Goal: Transaction & Acquisition: Book appointment/travel/reservation

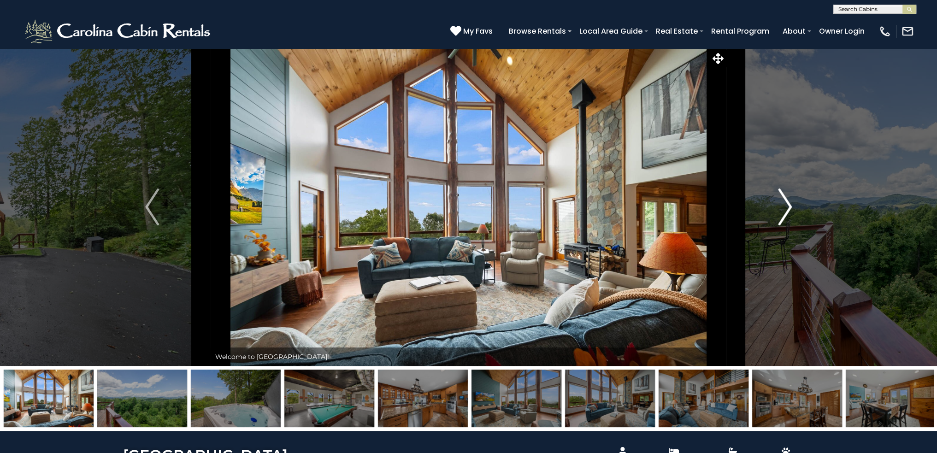
click at [784, 199] on img "Next" at bounding box center [785, 206] width 14 height 37
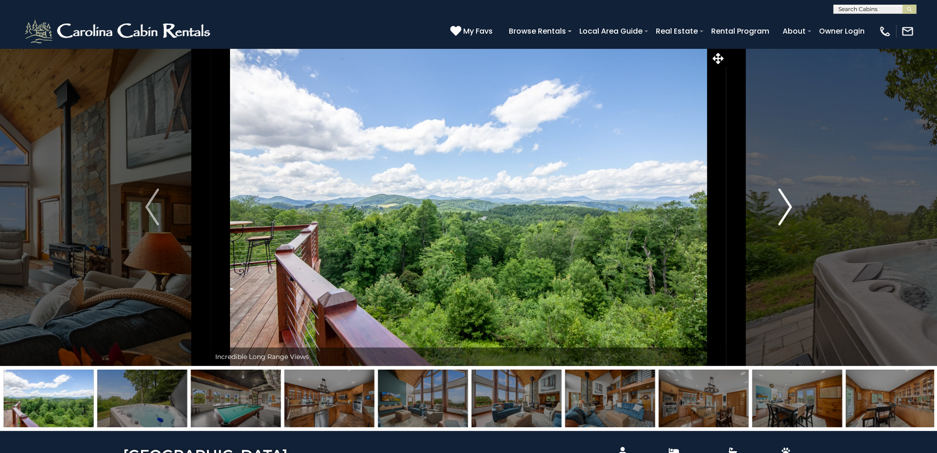
click at [784, 198] on img "Next" at bounding box center [785, 206] width 14 height 37
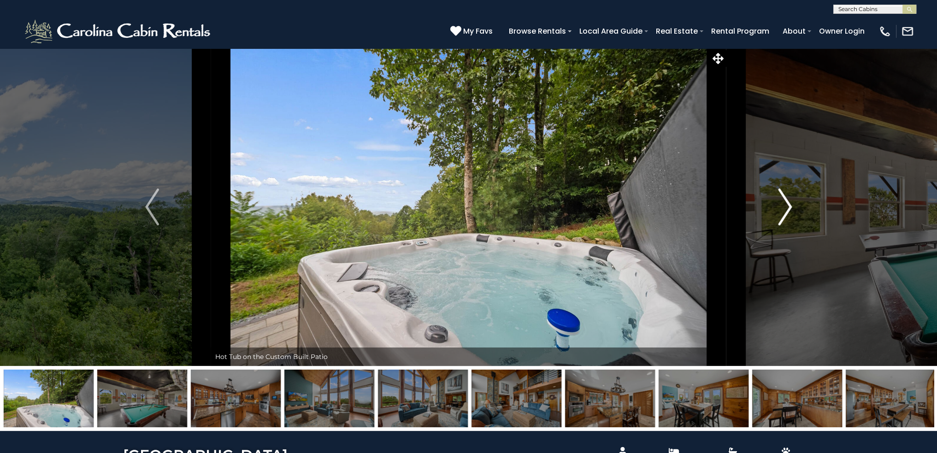
click at [784, 197] on img "Next" at bounding box center [785, 206] width 14 height 37
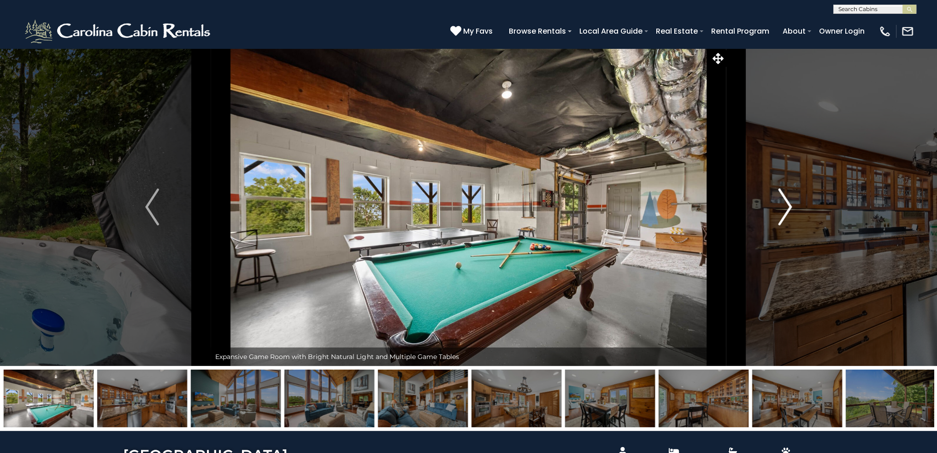
click at [783, 197] on img "Next" at bounding box center [785, 206] width 14 height 37
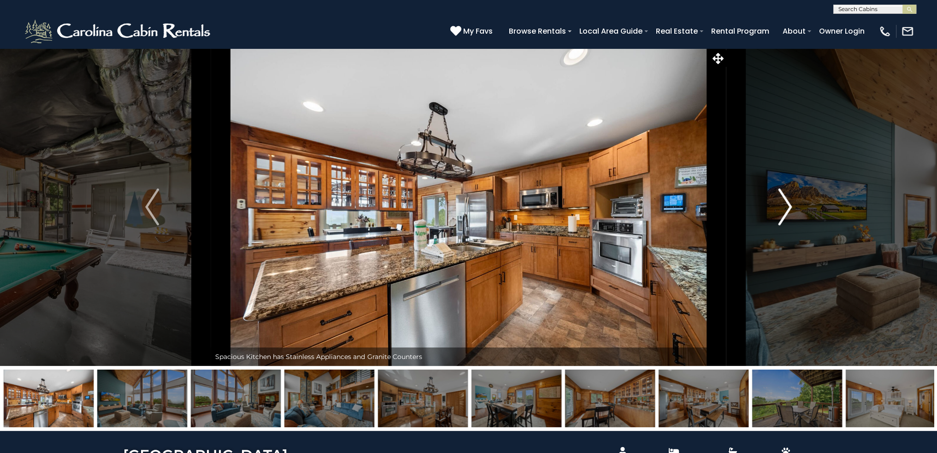
click at [791, 198] on button "Next" at bounding box center [785, 207] width 118 height 318
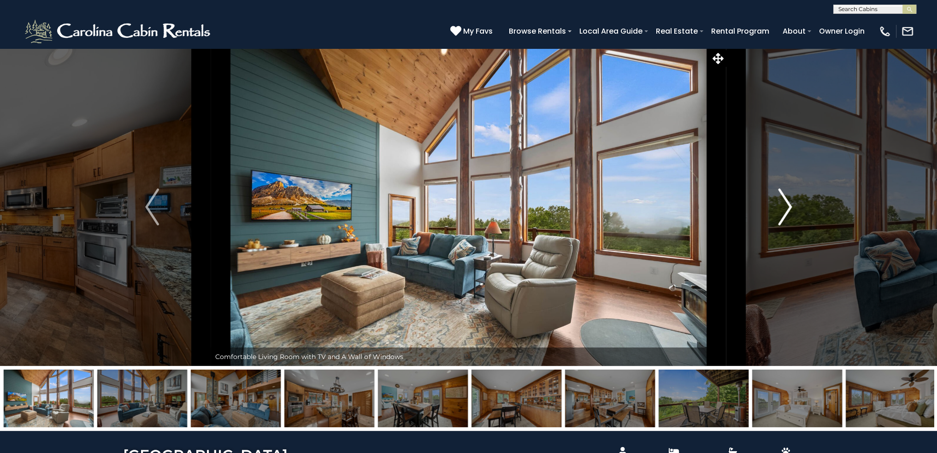
click at [781, 199] on img "Next" at bounding box center [785, 206] width 14 height 37
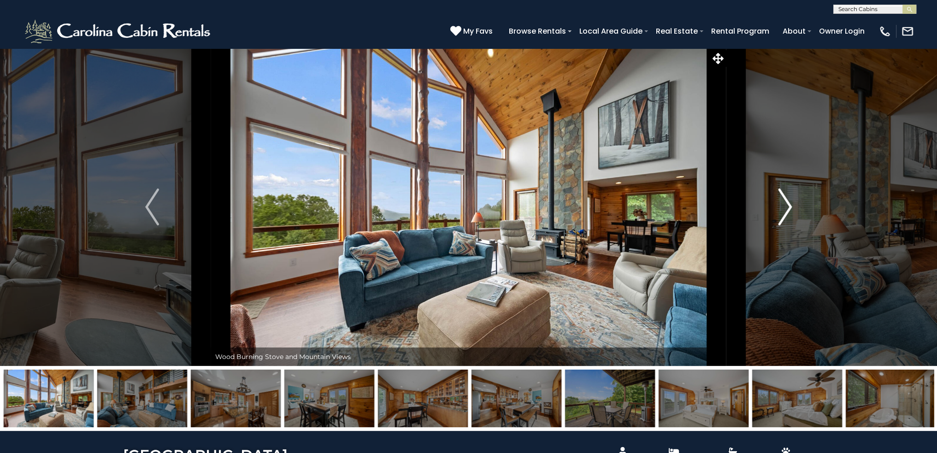
click at [781, 199] on img "Next" at bounding box center [785, 206] width 14 height 37
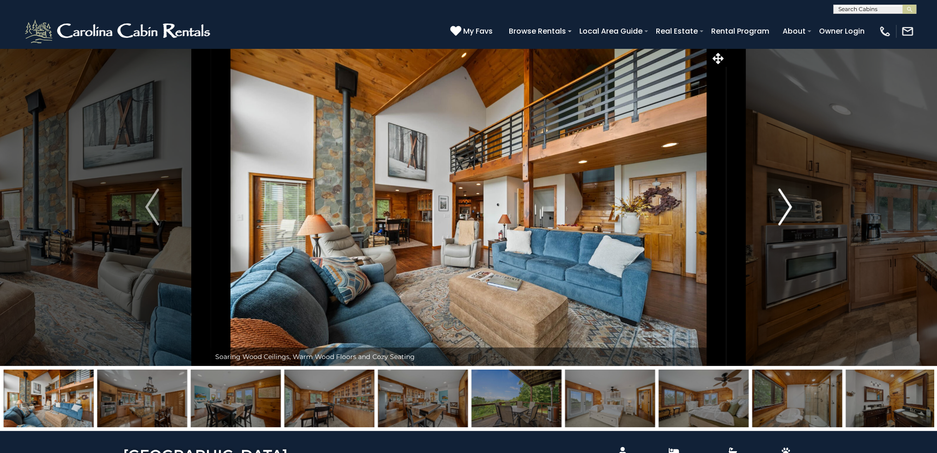
click at [781, 199] on img "Next" at bounding box center [785, 206] width 14 height 37
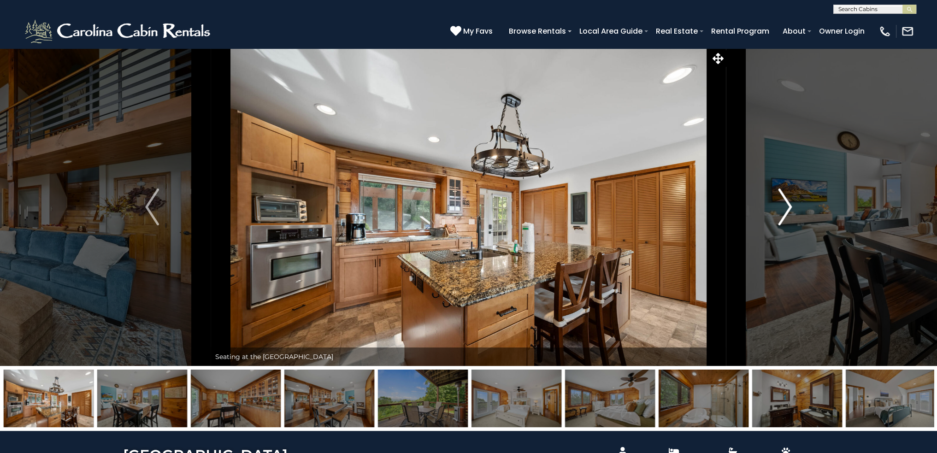
click at [781, 199] on img "Next" at bounding box center [785, 206] width 14 height 37
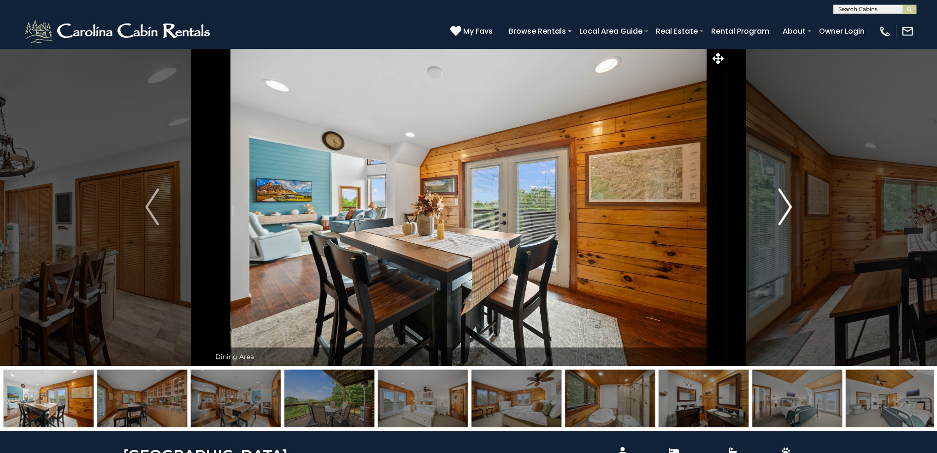
click at [781, 199] on img "Next" at bounding box center [785, 206] width 14 height 37
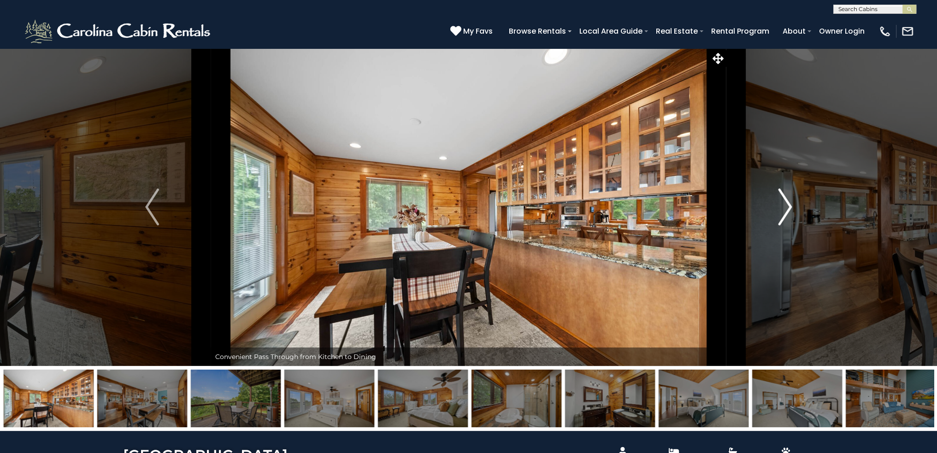
click at [781, 199] on img "Next" at bounding box center [785, 206] width 14 height 37
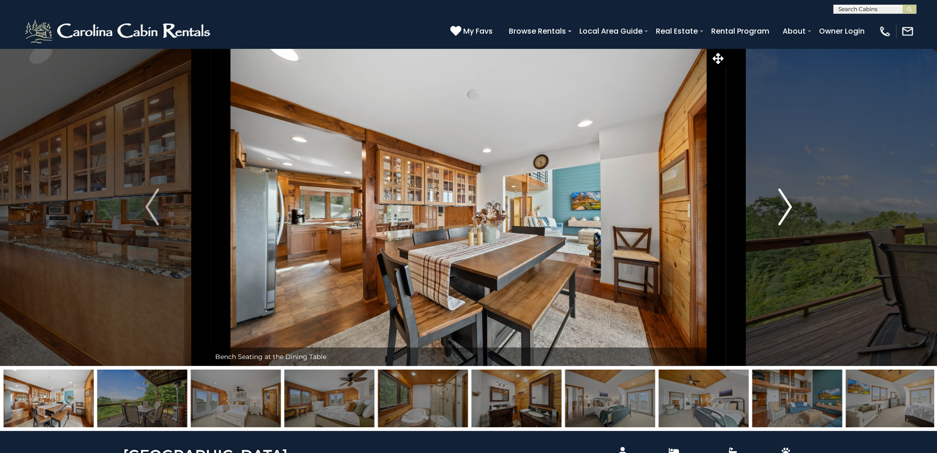
click at [781, 199] on img "Next" at bounding box center [785, 206] width 14 height 37
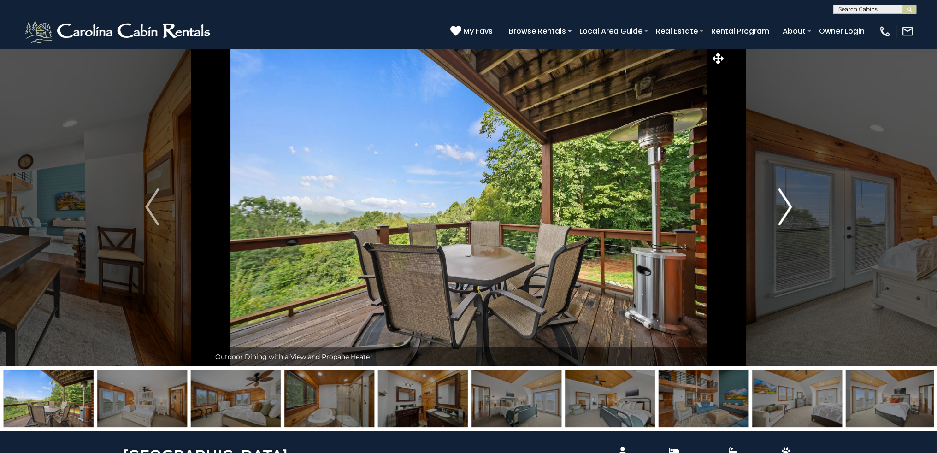
click at [787, 198] on img "Next" at bounding box center [785, 206] width 14 height 37
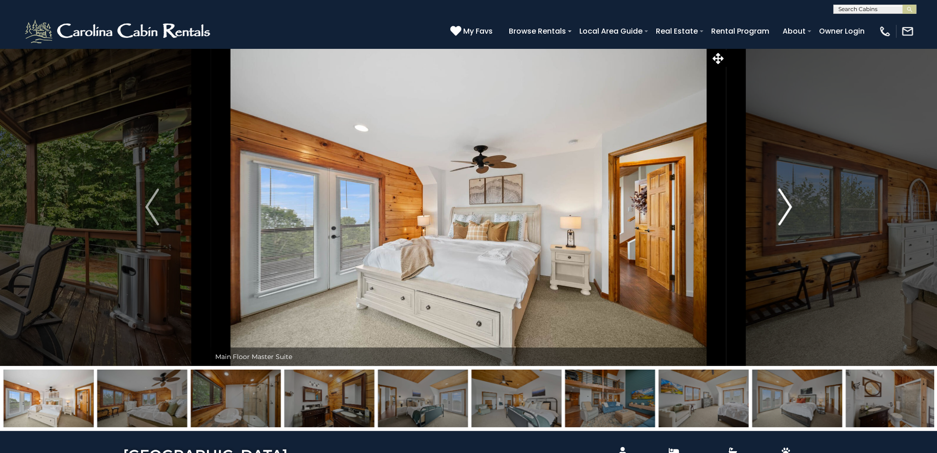
click at [787, 198] on img "Next" at bounding box center [785, 206] width 14 height 37
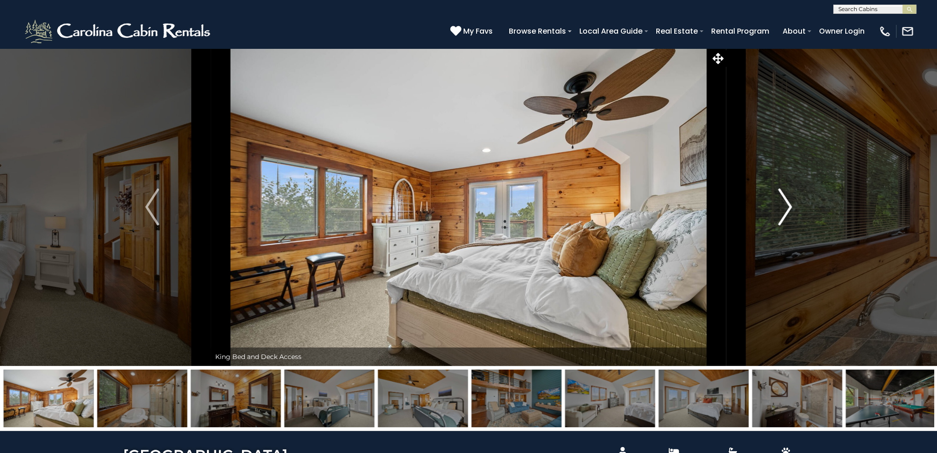
click at [787, 198] on img "Next" at bounding box center [785, 206] width 14 height 37
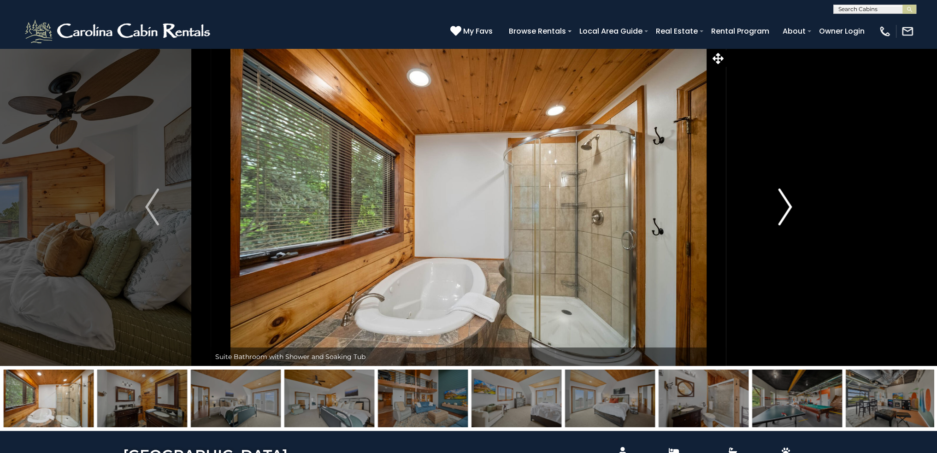
click at [772, 204] on button "Next" at bounding box center [785, 207] width 118 height 318
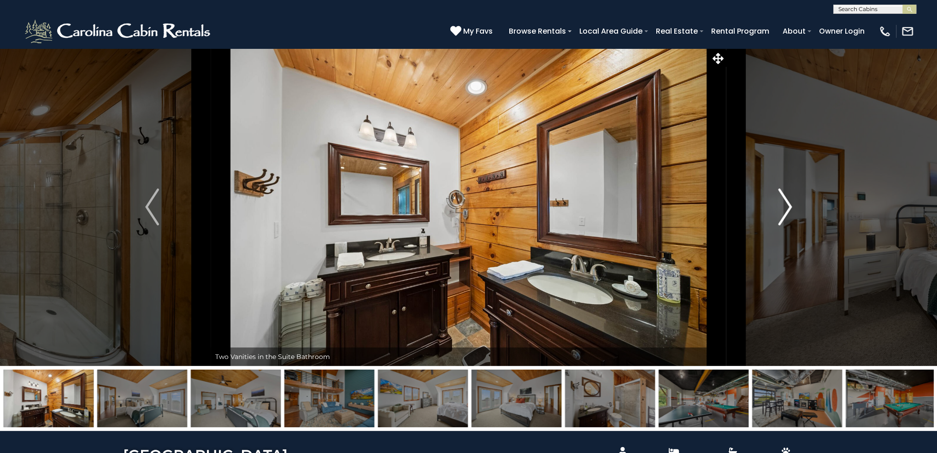
click at [789, 207] on img "Next" at bounding box center [785, 206] width 14 height 37
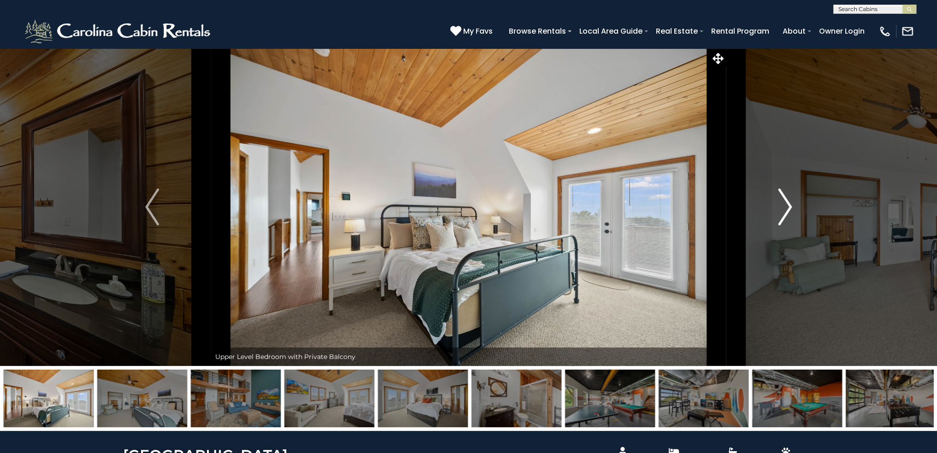
click at [787, 206] on img "Next" at bounding box center [785, 206] width 14 height 37
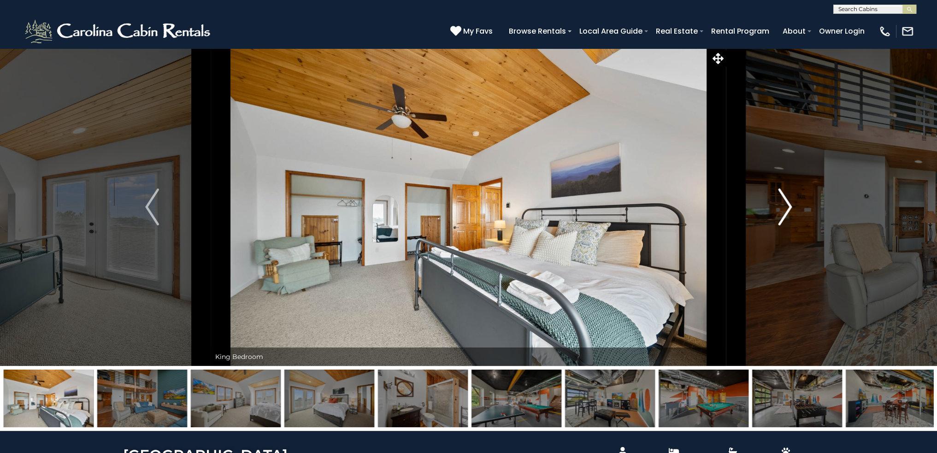
click at [787, 206] on img "Next" at bounding box center [785, 206] width 14 height 37
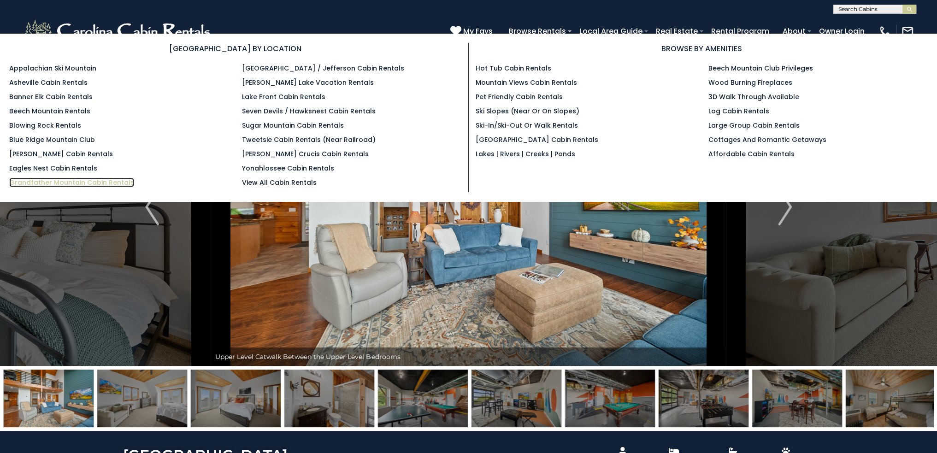
click at [25, 180] on link "Grandfather Mountain Cabin Rentals" at bounding box center [71, 182] width 125 height 9
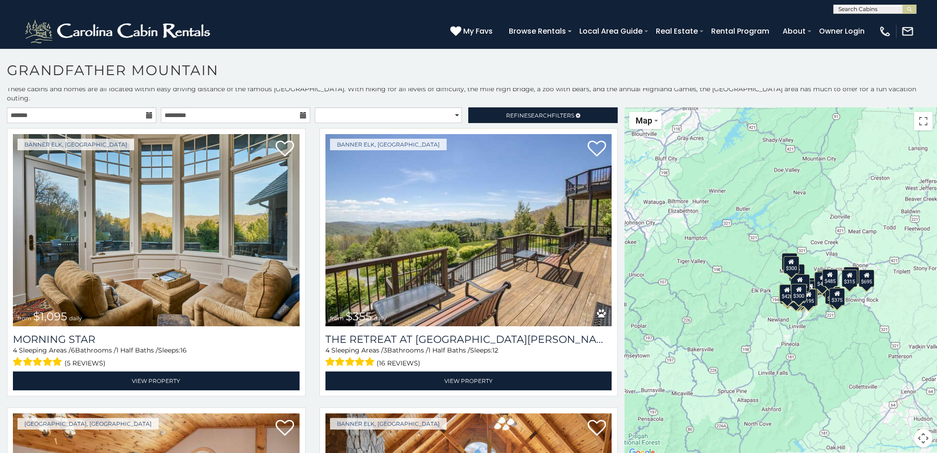
click at [148, 112] on icon at bounding box center [149, 115] width 6 height 6
click at [147, 114] on icon at bounding box center [149, 115] width 6 height 6
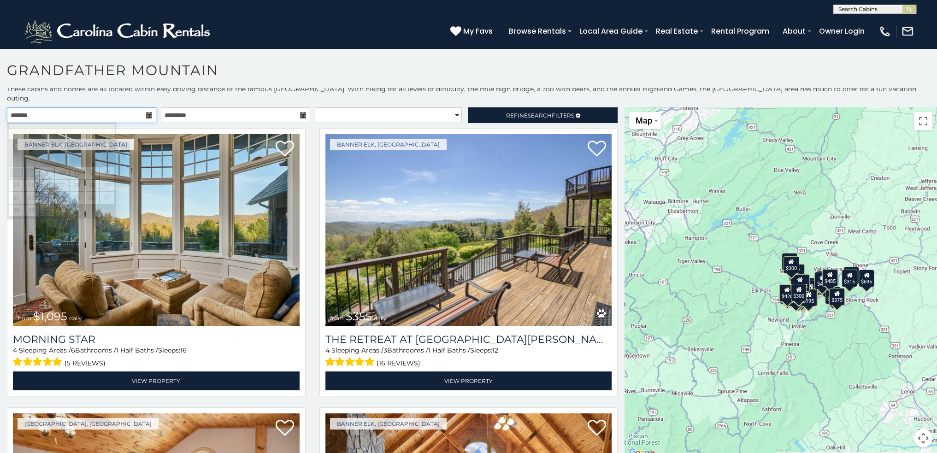
click at [115, 114] on input "text" at bounding box center [81, 115] width 149 height 16
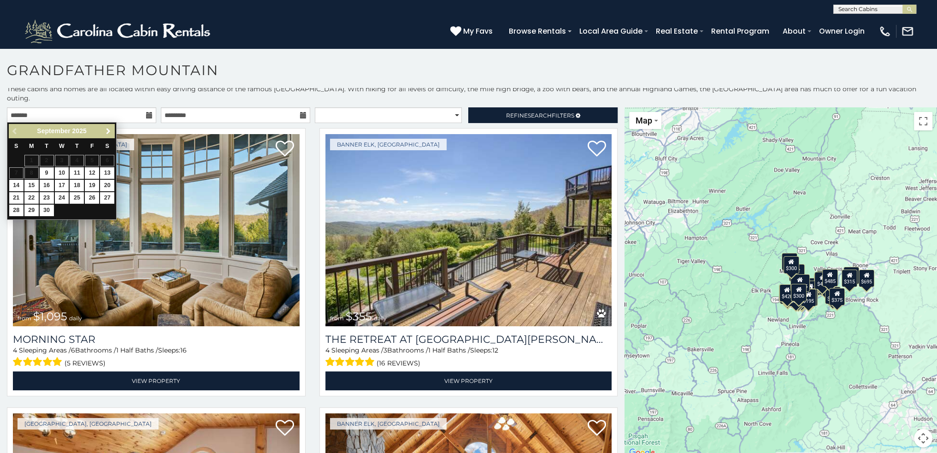
click at [107, 132] on span "Next" at bounding box center [108, 131] width 7 height 7
click at [88, 197] on link "24" at bounding box center [92, 198] width 14 height 12
type input "**********"
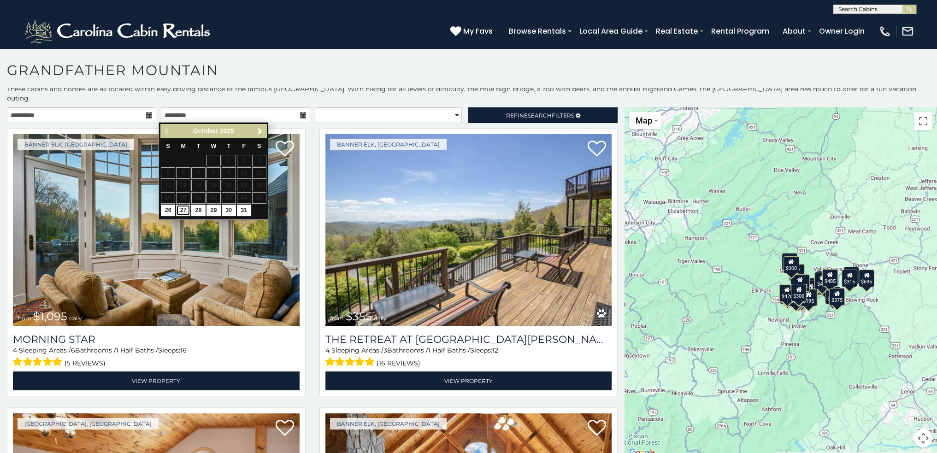
click at [182, 206] on link "27" at bounding box center [183, 211] width 14 height 12
type input "**********"
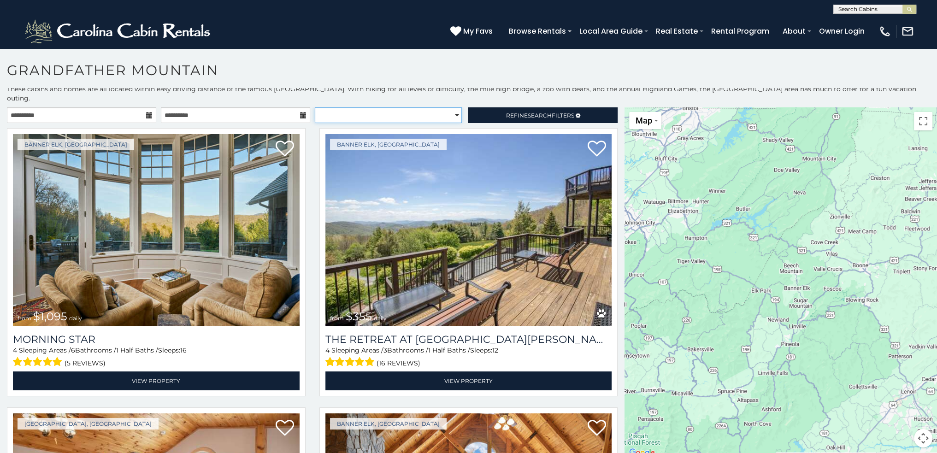
click at [454, 113] on select "**********" at bounding box center [388, 115] width 147 height 16
select select "**********"
click at [315, 107] on select "**********" at bounding box center [388, 115] width 147 height 16
click at [492, 110] on link "Refine Search Filters" at bounding box center [542, 115] width 149 height 16
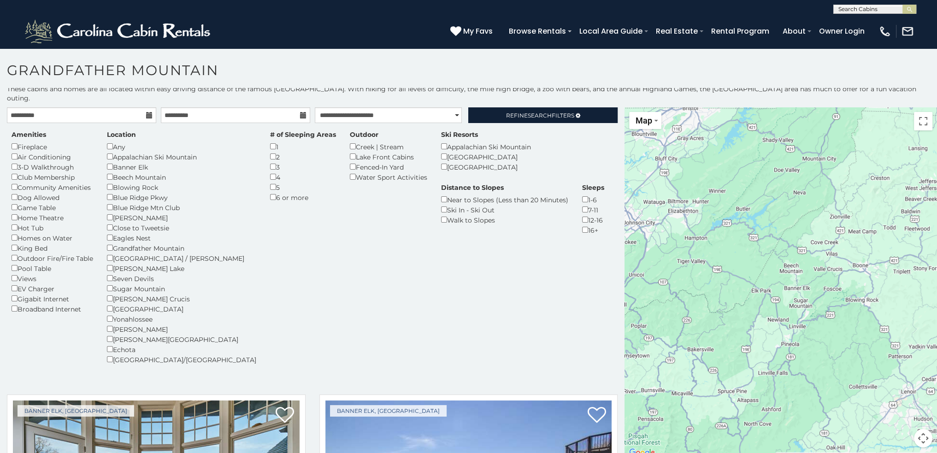
click at [14, 141] on div "Fireplace" at bounding box center [53, 146] width 82 height 10
click at [538, 115] on span "Search" at bounding box center [540, 115] width 24 height 7
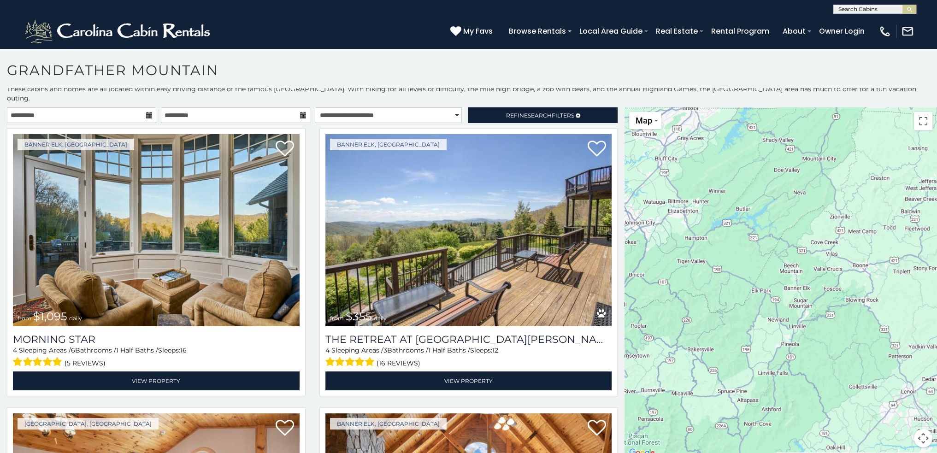
drag, startPoint x: 532, startPoint y: 119, endPoint x: 721, endPoint y: 94, distance: 190.7
click at [721, 94] on p "These cabins and homes are all located within easy driving distance of the famo…" at bounding box center [468, 93] width 937 height 18
click at [917, 126] on button "Toggle fullscreen view" at bounding box center [923, 121] width 18 height 18
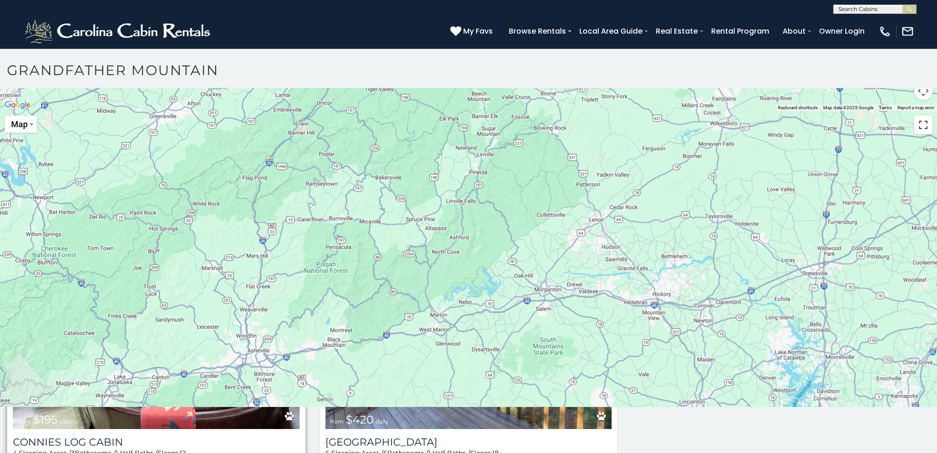
scroll to position [3816, 0]
